Goal: Information Seeking & Learning: Learn about a topic

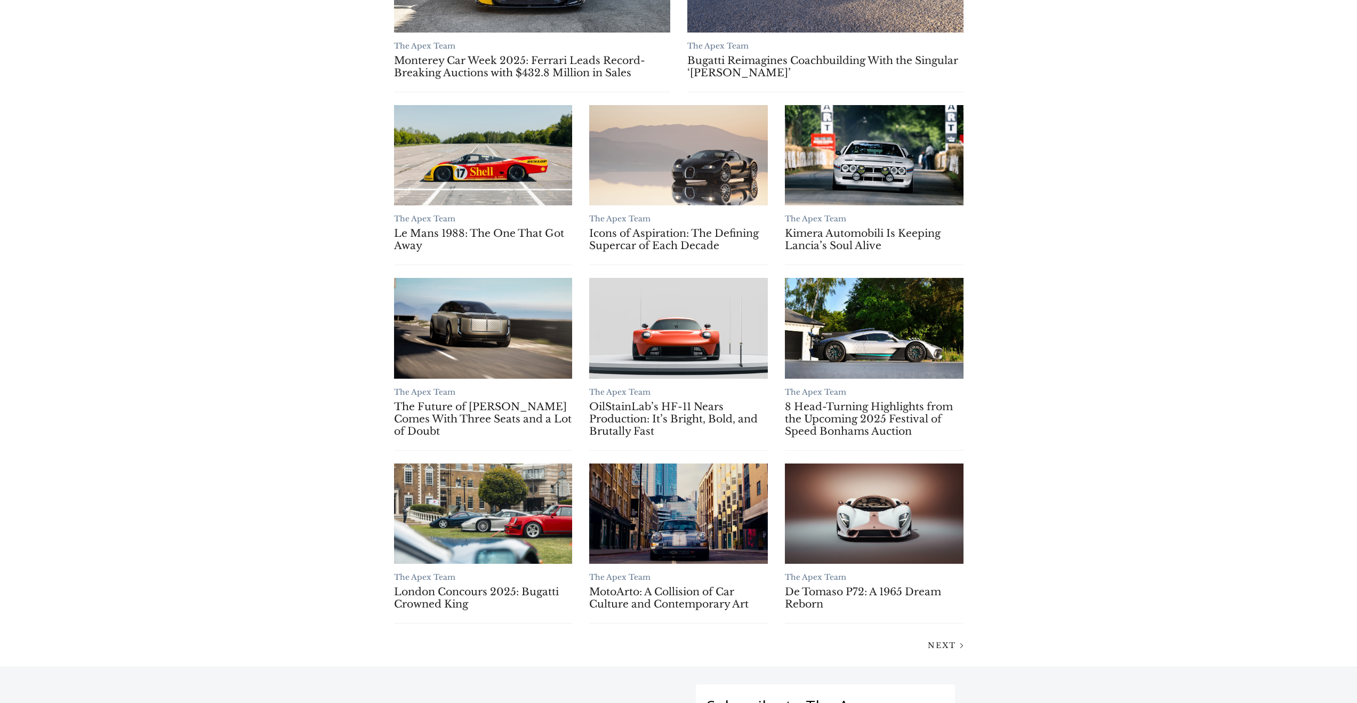
scroll to position [542, 0]
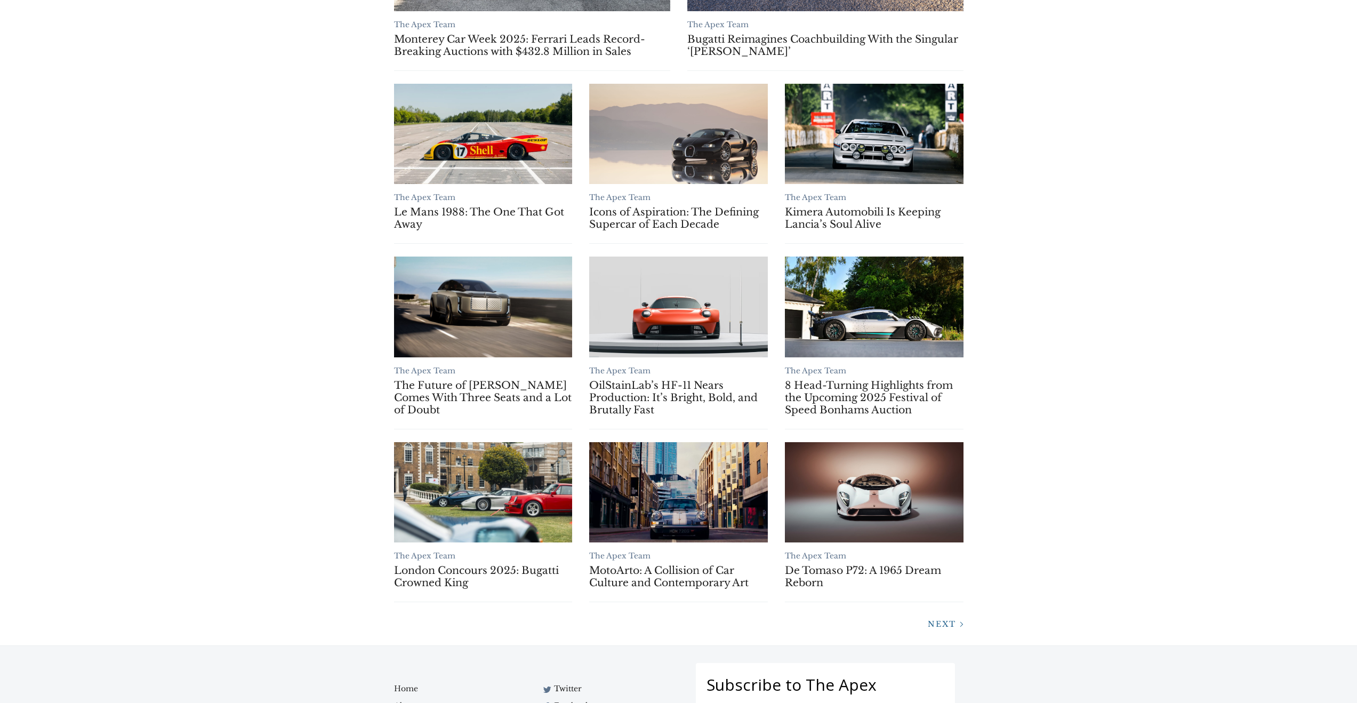
click at [953, 626] on span "Next" at bounding box center [942, 624] width 28 height 10
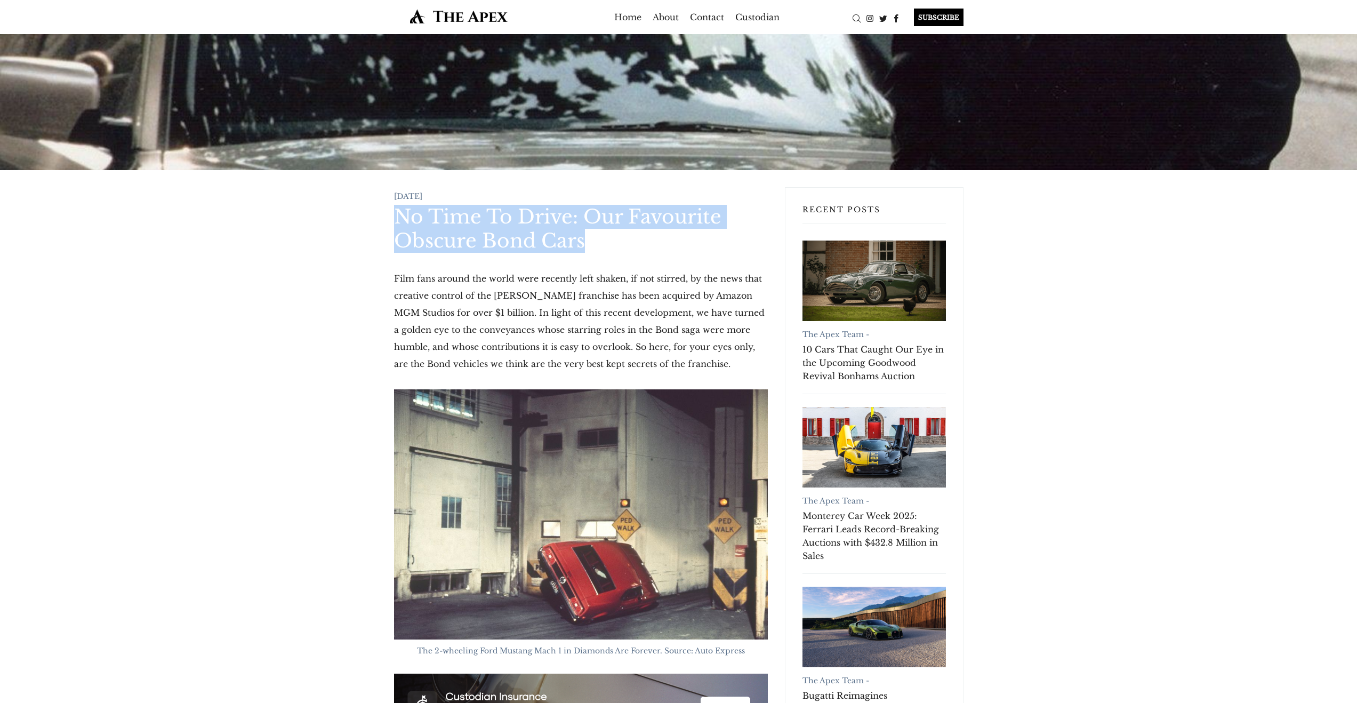
drag, startPoint x: 390, startPoint y: 217, endPoint x: 617, endPoint y: 249, distance: 228.8
copy h1 "No Time To Drive: Our Favourite Obscure Bond Cars"
click at [618, 247] on h1 "No Time To Drive: Our Favourite Obscure Bond Cars" at bounding box center [581, 229] width 374 height 48
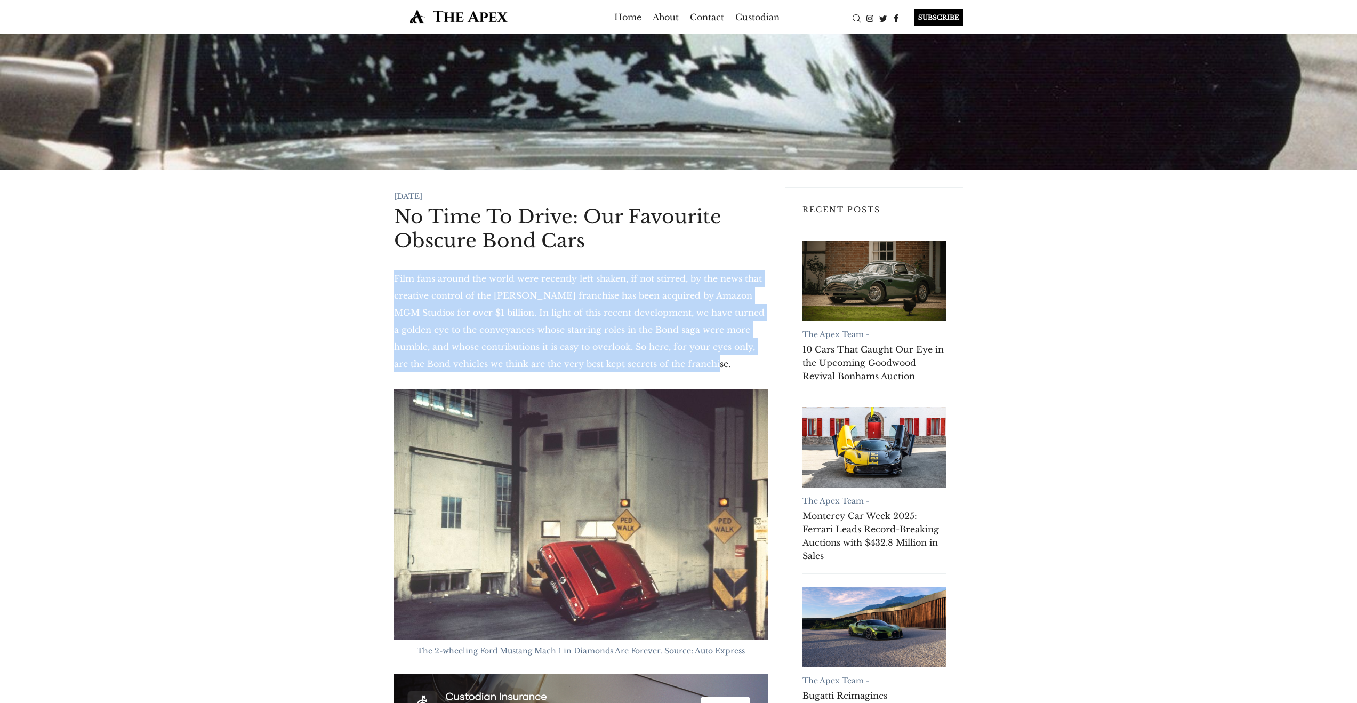
drag, startPoint x: 388, startPoint y: 274, endPoint x: 707, endPoint y: 357, distance: 330.1
copy p "Film fans around the world were recently left shaken, if not stirred, by the ne…"
